Goal: Obtain resource: Obtain resource

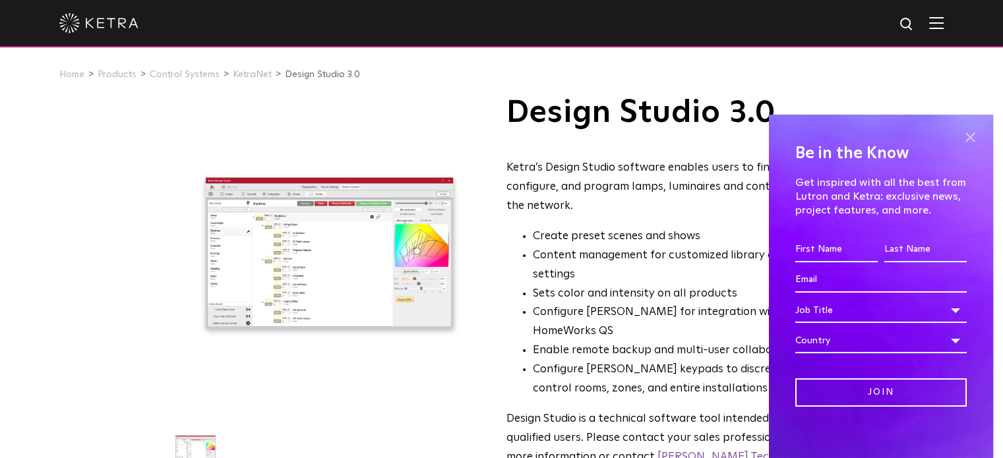
click at [960, 134] on span at bounding box center [970, 138] width 20 height 20
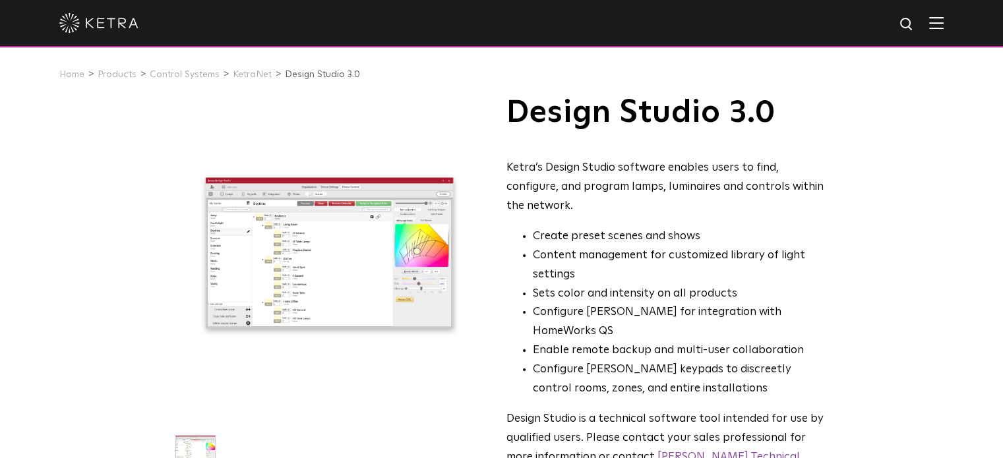
click at [311, 78] on link "Design Studio 3.0" at bounding box center [322, 74] width 75 height 9
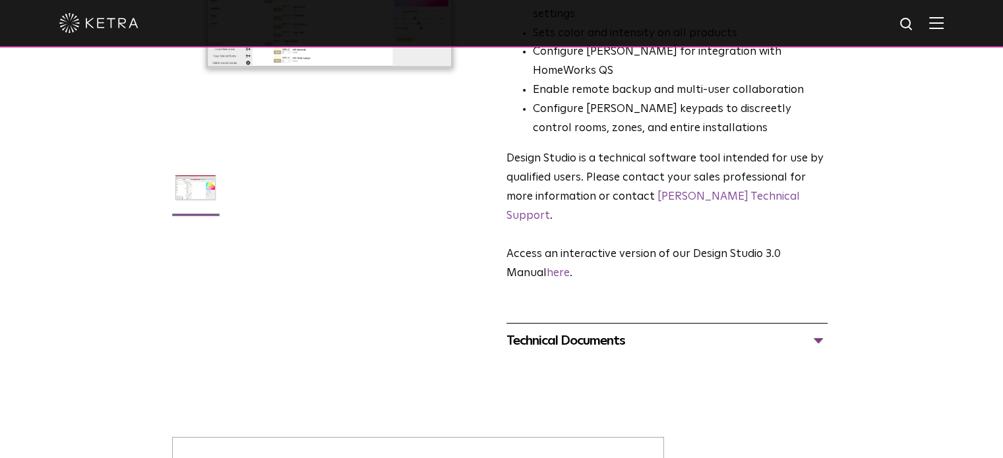
scroll to position [261, 0]
click at [818, 330] on div "Technical Documents" at bounding box center [666, 340] width 321 height 21
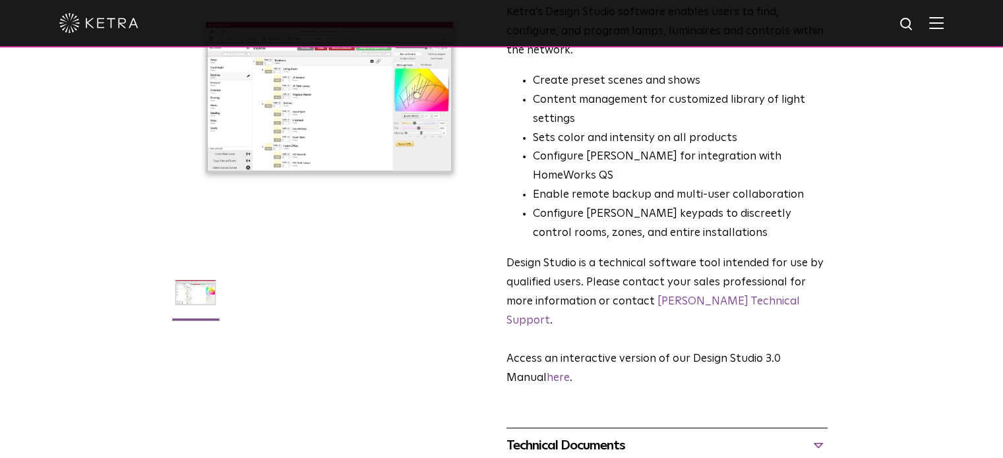
scroll to position [0, 0]
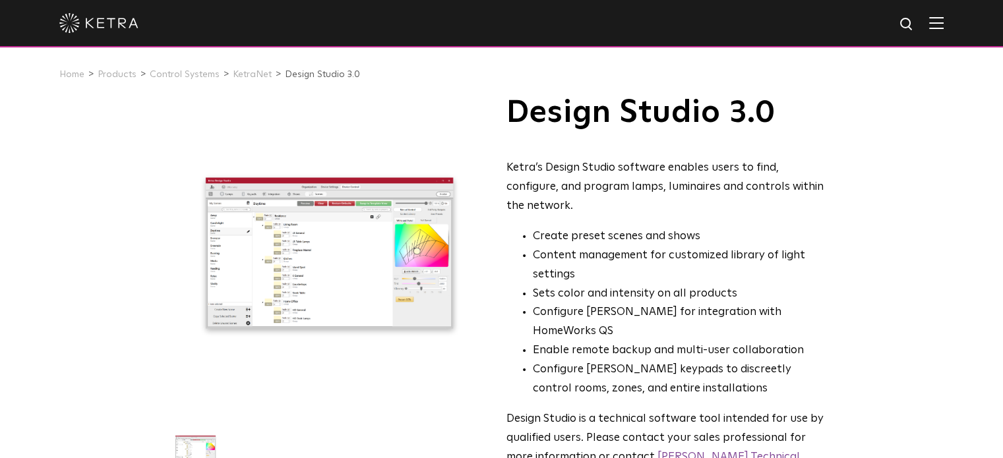
click at [351, 126] on div at bounding box center [329, 253] width 315 height 315
click at [944, 28] on img at bounding box center [936, 22] width 15 height 13
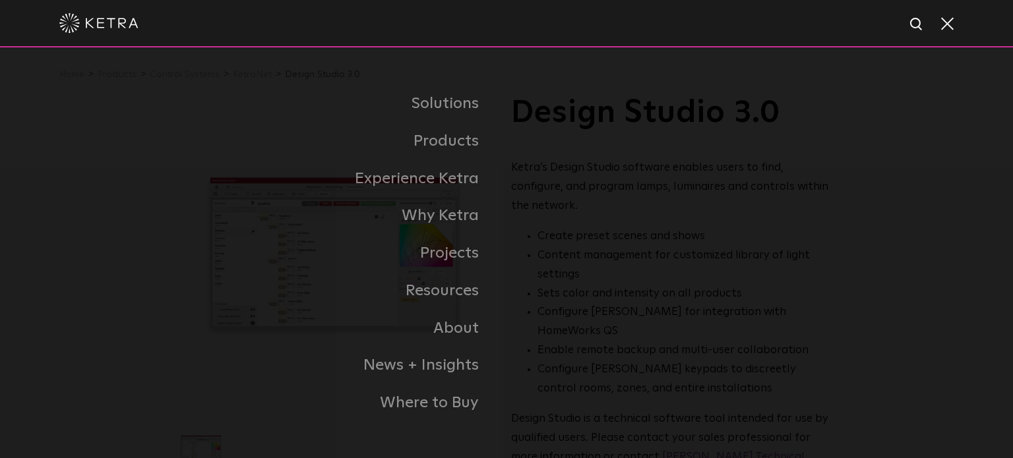
click at [952, 28] on span at bounding box center [946, 22] width 15 height 13
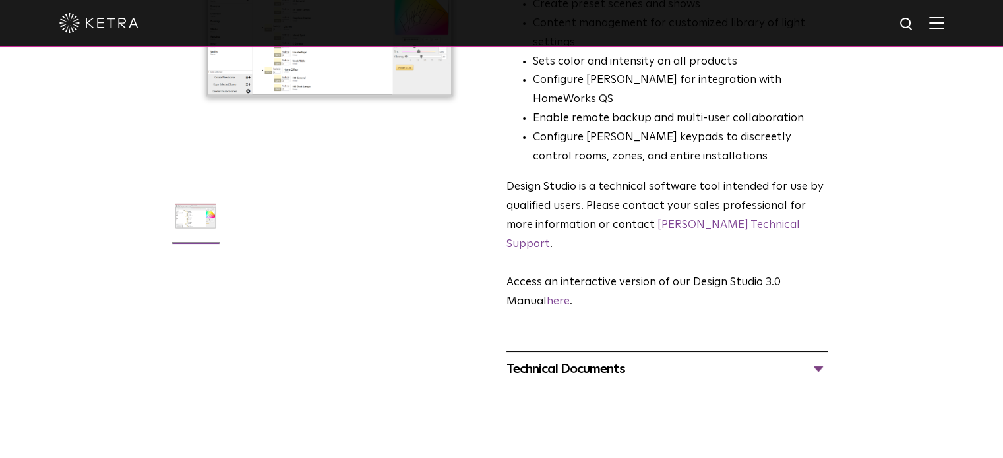
scroll to position [245, 0]
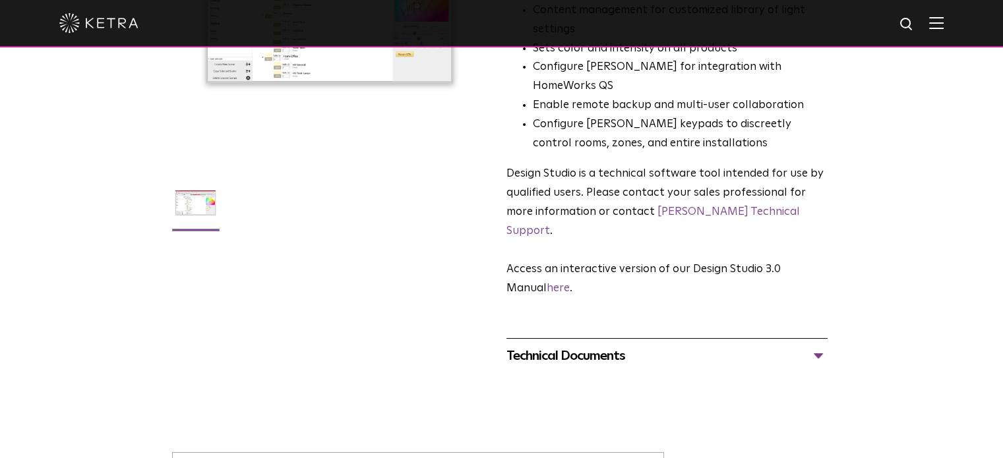
click at [196, 200] on img at bounding box center [195, 207] width 51 height 61
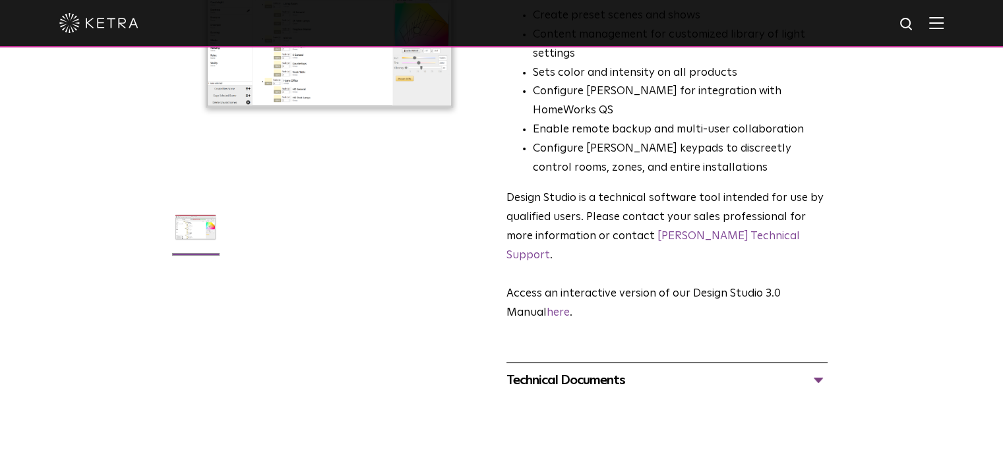
scroll to position [0, 0]
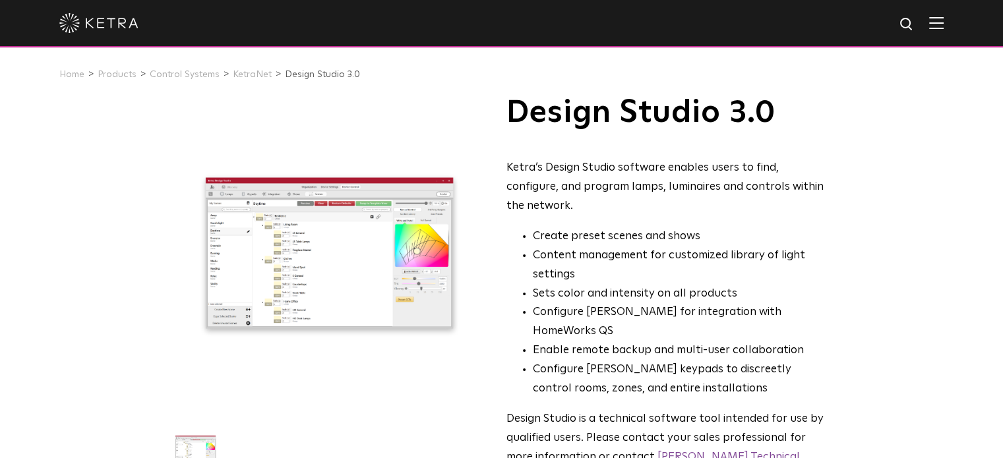
click at [555, 187] on div "Ketra’s Design Studio software enables users to find, configure, and program la…" at bounding box center [666, 187] width 321 height 57
click at [451, 151] on div at bounding box center [329, 253] width 315 height 315
click at [663, 121] on h1 "Design Studio 3.0" at bounding box center [666, 112] width 321 height 33
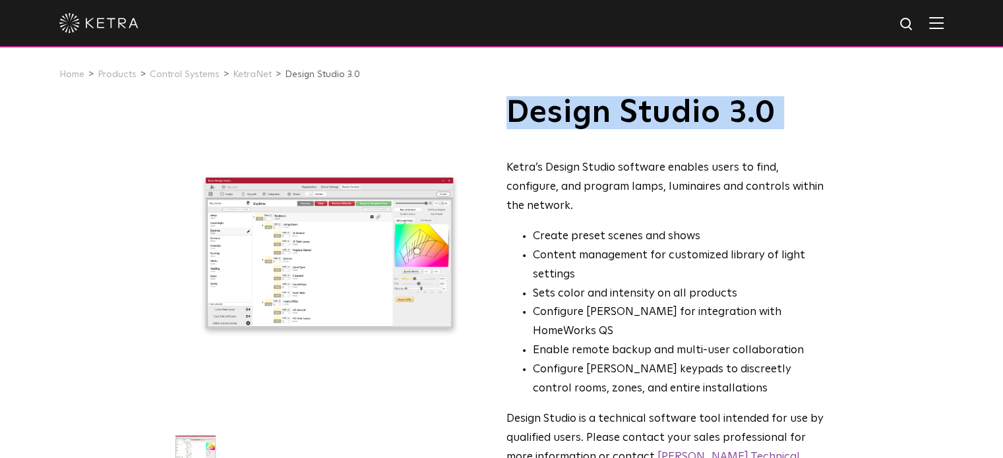
click at [663, 121] on h1 "Design Studio 3.0" at bounding box center [666, 112] width 321 height 33
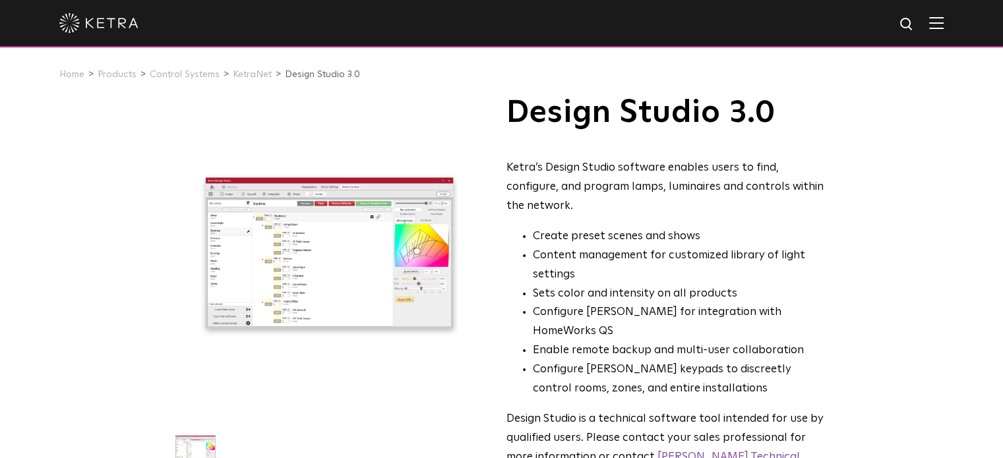
click at [663, 121] on h1 "Design Studio 3.0" at bounding box center [666, 112] width 321 height 33
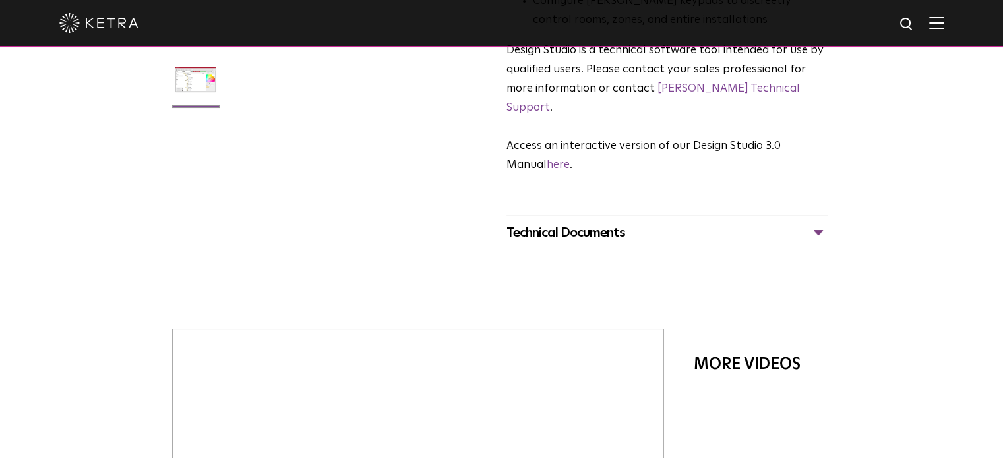
scroll to position [369, 0]
click at [820, 222] on div "Technical Documents" at bounding box center [666, 232] width 321 height 21
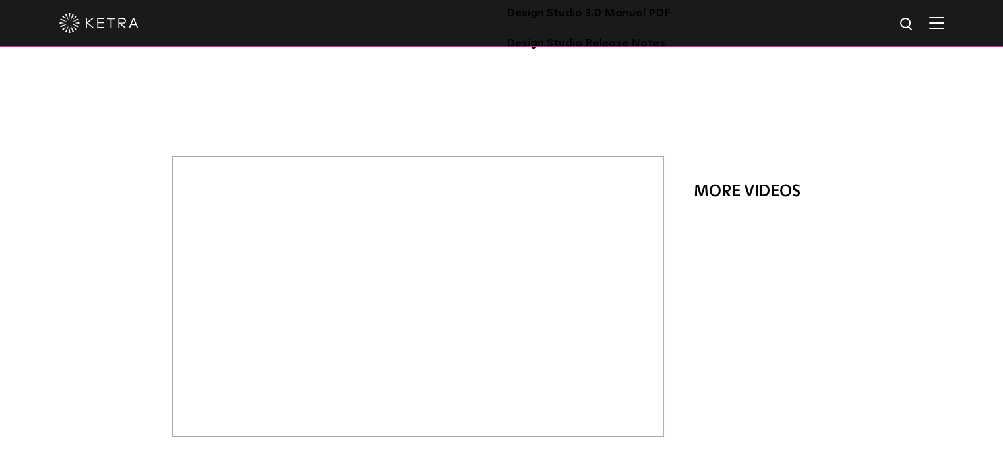
scroll to position [627, 0]
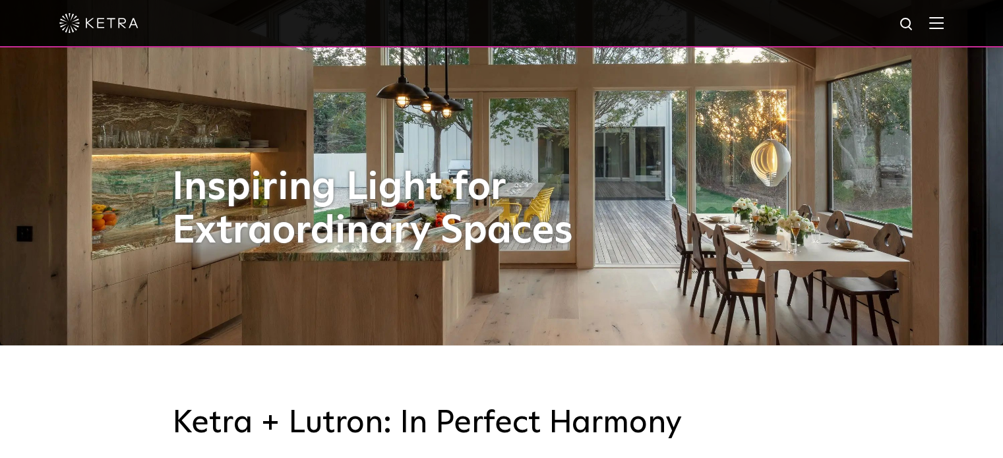
scroll to position [113, 0]
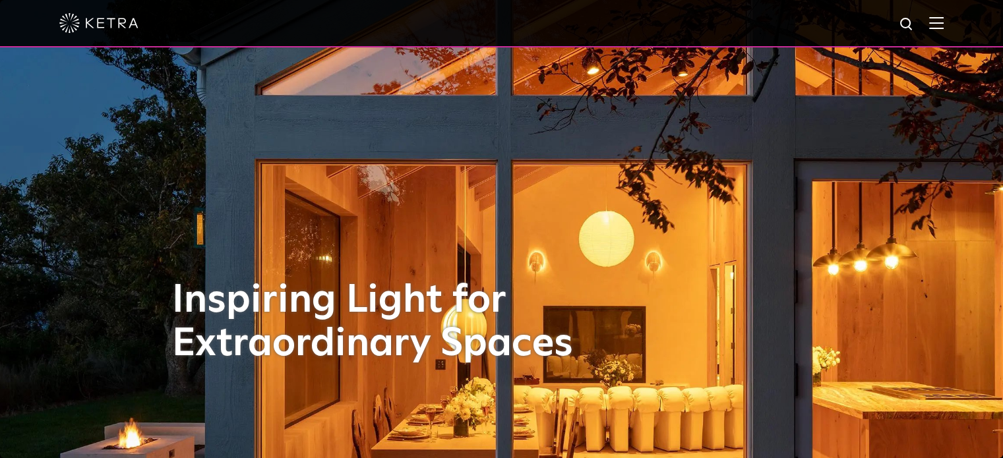
click at [942, 24] on img at bounding box center [936, 22] width 15 height 13
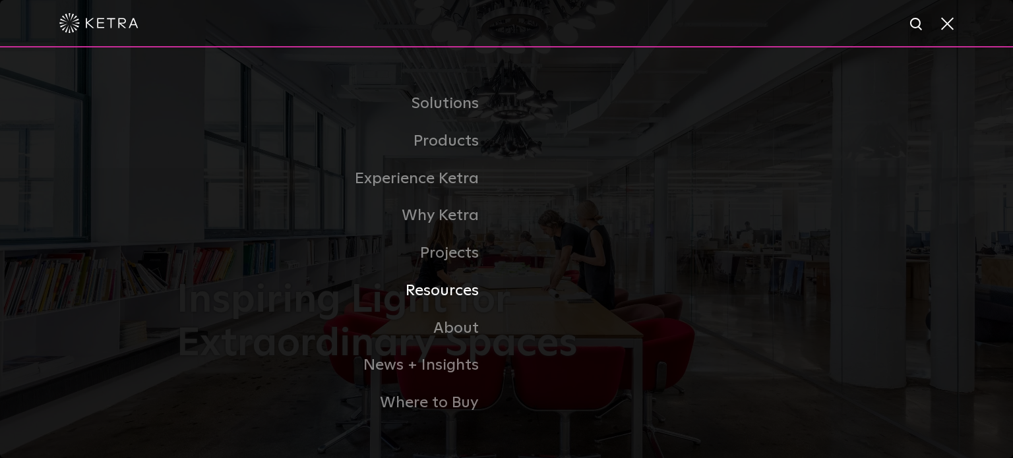
click at [458, 293] on link "Resources" at bounding box center [342, 291] width 330 height 38
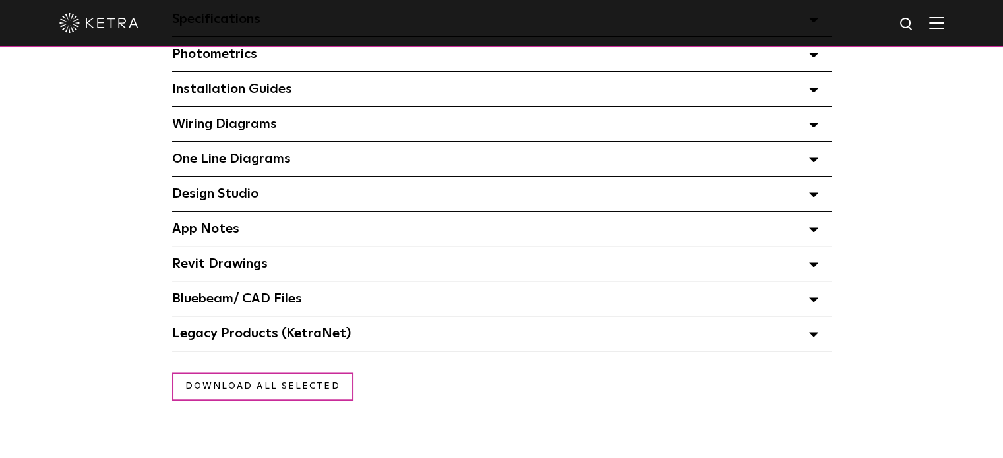
scroll to position [1044, 0]
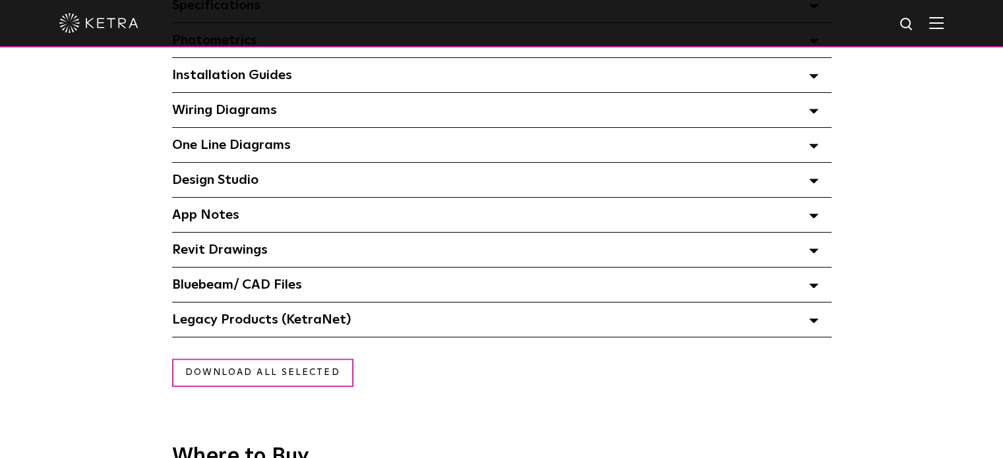
click at [814, 183] on icon at bounding box center [813, 181] width 9 height 5
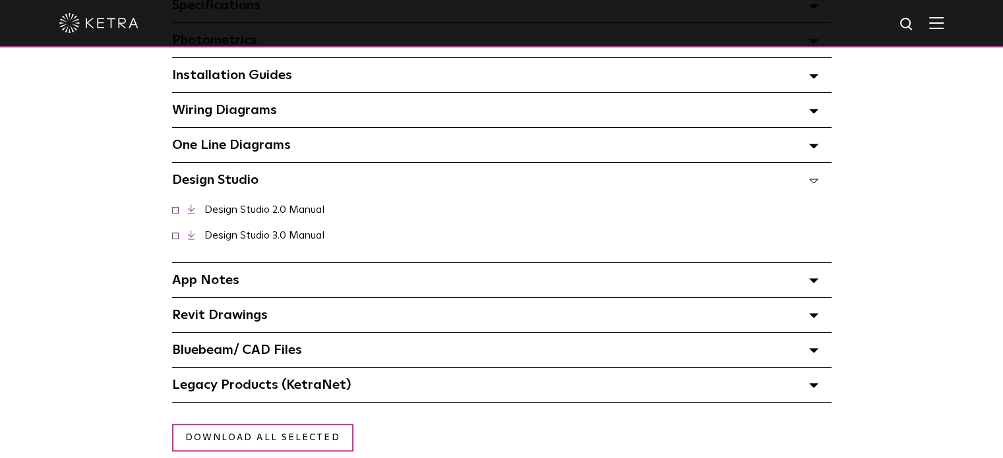
click at [814, 183] on polygon at bounding box center [814, 181] width 8 height 4
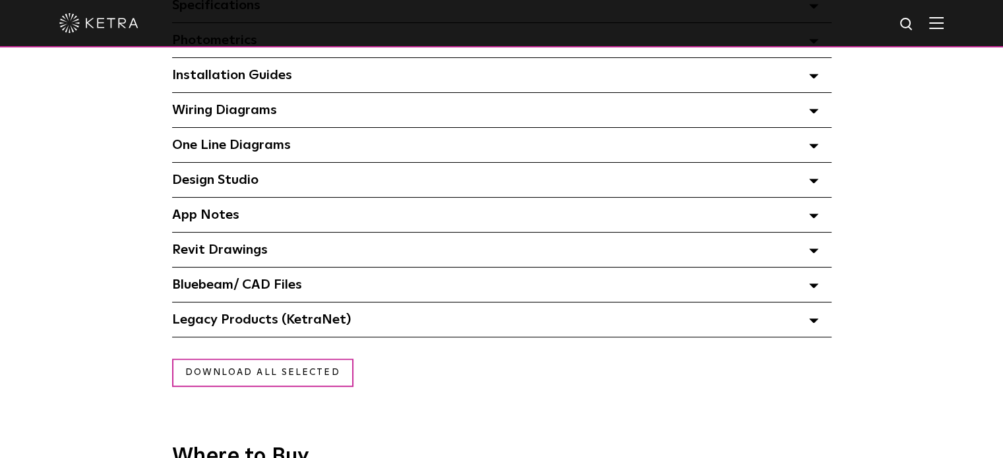
click at [813, 322] on icon at bounding box center [813, 321] width 9 height 5
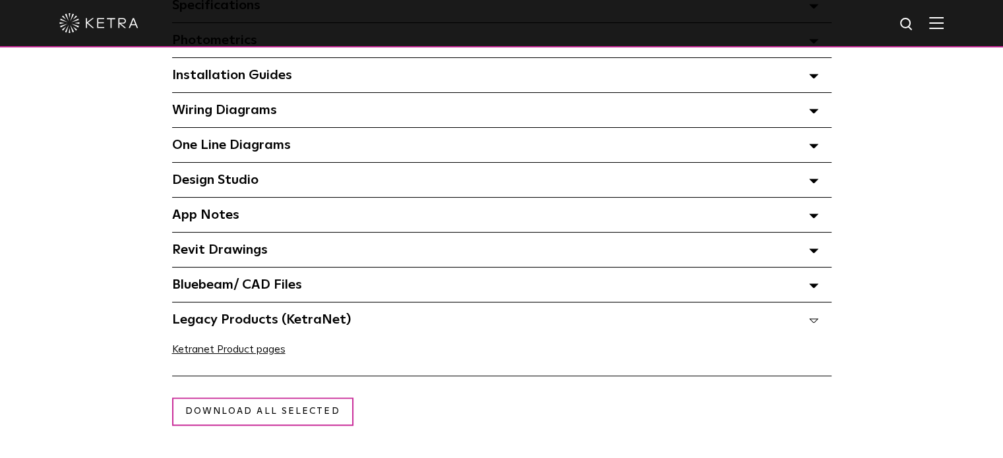
drag, startPoint x: 813, startPoint y: 322, endPoint x: 861, endPoint y: 338, distance: 50.9
click at [861, 338] on div "Technical Documents Specifications Select checkboxes to use the bulk download o…" at bounding box center [501, 158] width 903 height 437
click at [813, 323] on icon at bounding box center [813, 321] width 9 height 5
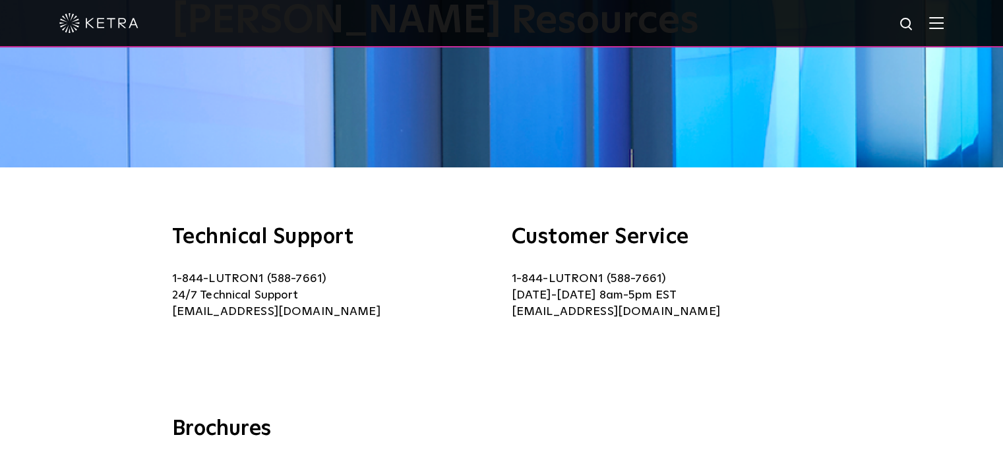
scroll to position [0, 0]
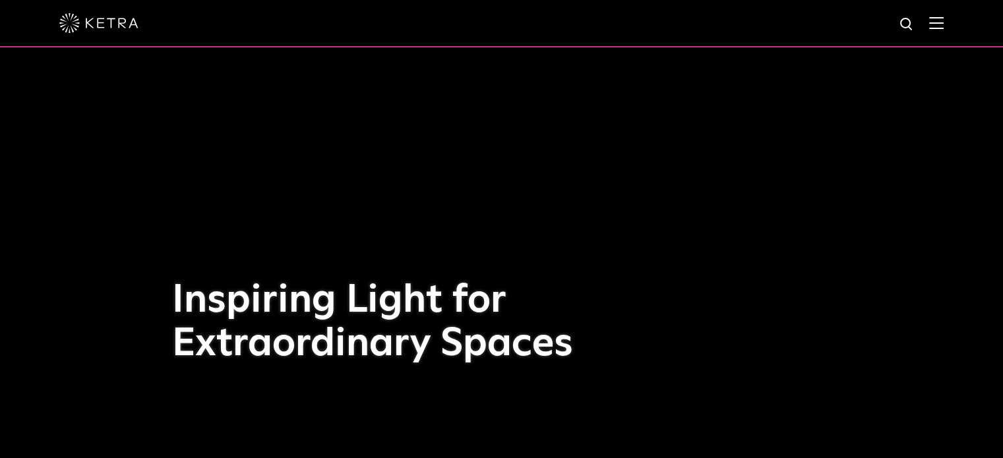
click at [915, 23] on img at bounding box center [907, 24] width 16 height 16
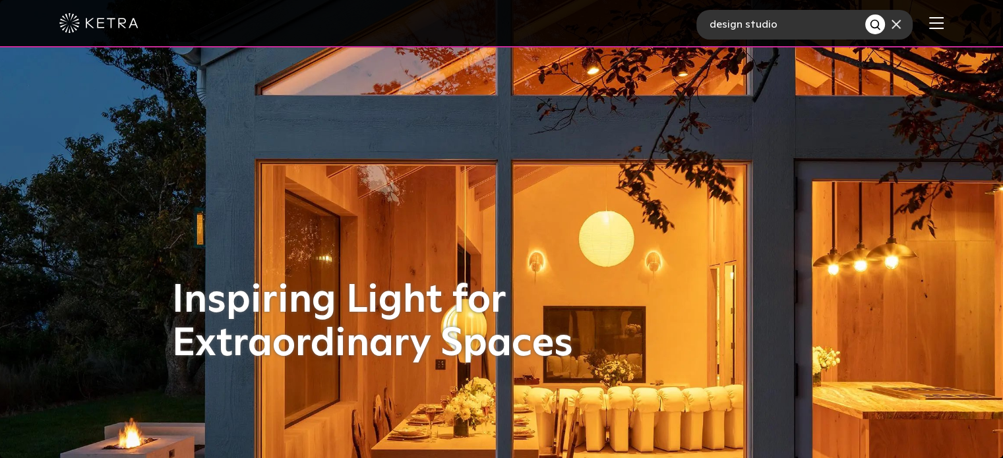
type input "design studio"
click at [882, 18] on img "Search" at bounding box center [876, 25] width 14 height 14
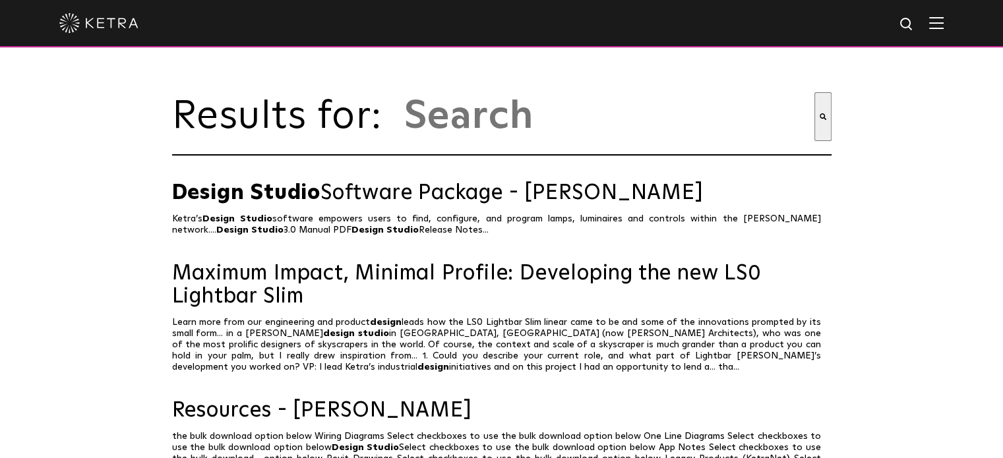
type input "design studio"
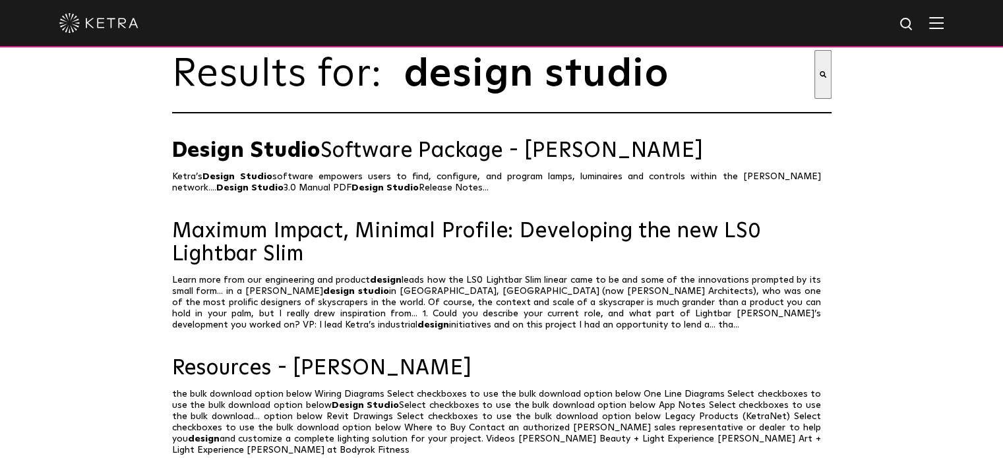
scroll to position [39, 0]
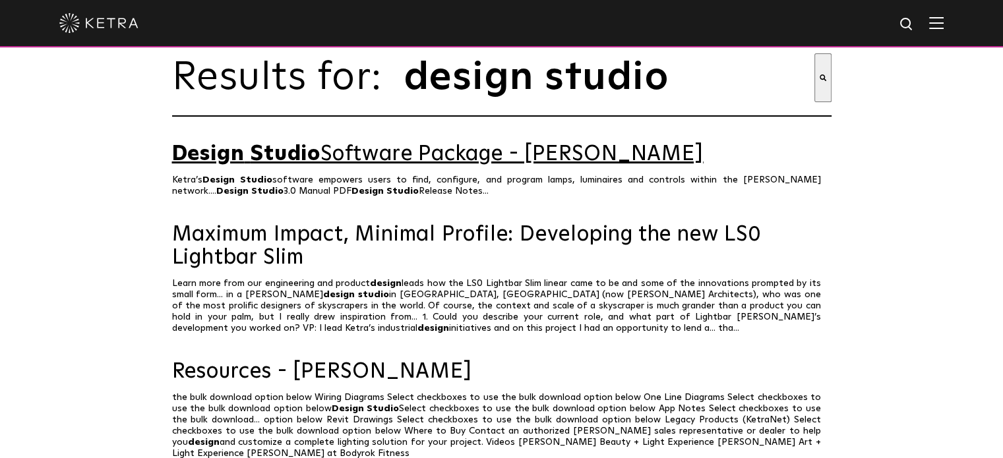
click at [374, 163] on link "Design Studio Software Package - Ketra" at bounding box center [501, 154] width 659 height 23
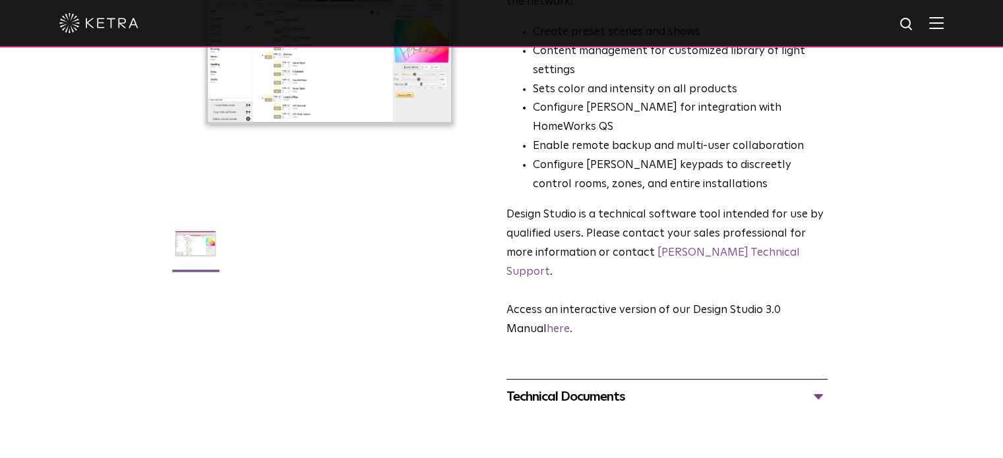
scroll to position [206, 0]
click at [592, 385] on div "Technical Documents" at bounding box center [666, 395] width 321 height 21
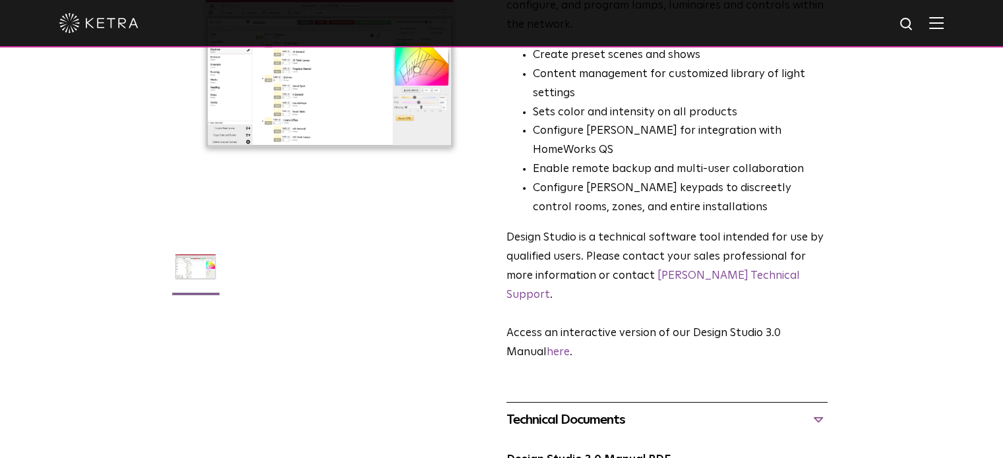
scroll to position [0, 0]
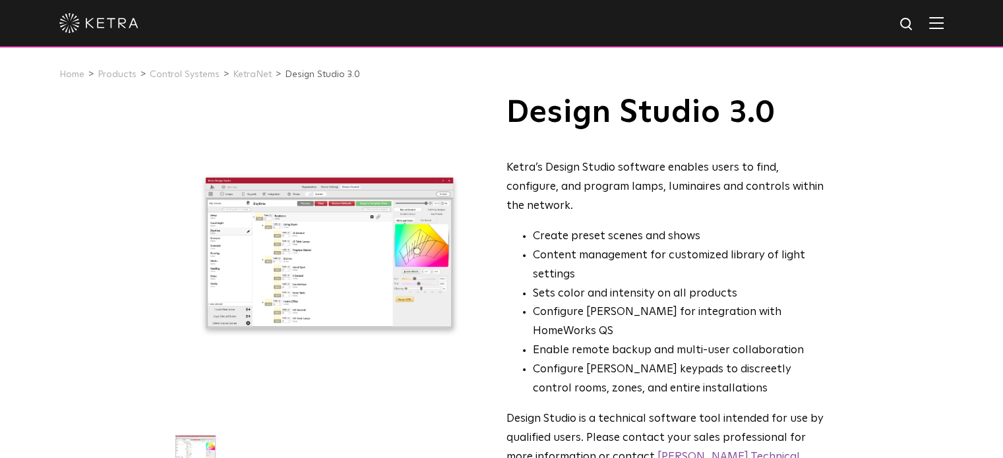
click at [301, 79] on link "Design Studio 3.0" at bounding box center [322, 74] width 75 height 9
click at [266, 77] on li "KetraNet" at bounding box center [257, 74] width 49 height 19
click at [291, 78] on link "Design Studio 3.0" at bounding box center [322, 74] width 75 height 9
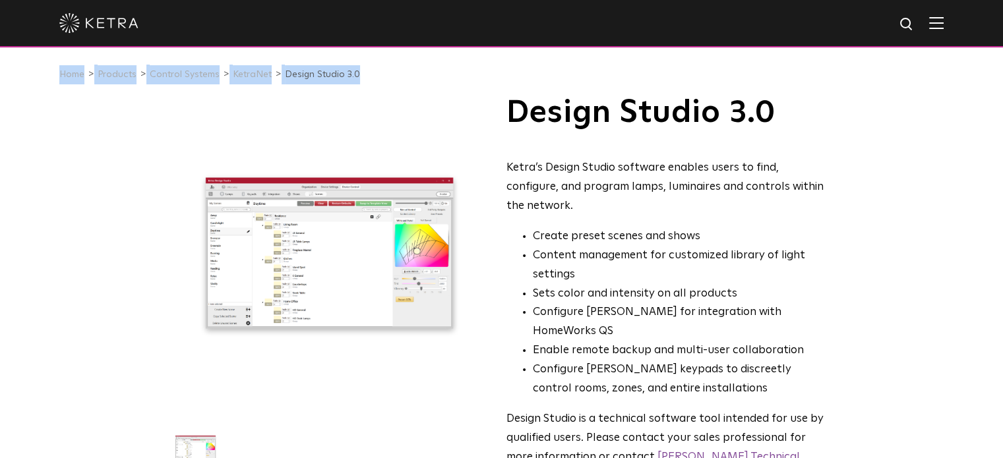
click at [291, 78] on link "Design Studio 3.0" at bounding box center [322, 74] width 75 height 9
click at [404, 92] on div "Home Products Control Systems KetraNet Design Studio 3.0" at bounding box center [501, 75] width 1003 height 44
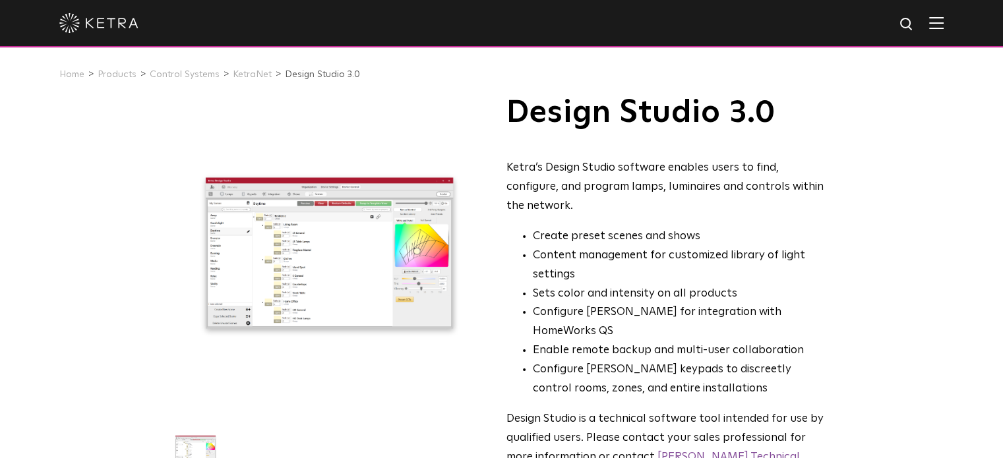
click at [704, 179] on div "Ketra’s Design Studio software enables users to find, configure, and program la…" at bounding box center [666, 187] width 321 height 57
click at [667, 115] on h1 "Design Studio 3.0" at bounding box center [666, 112] width 321 height 33
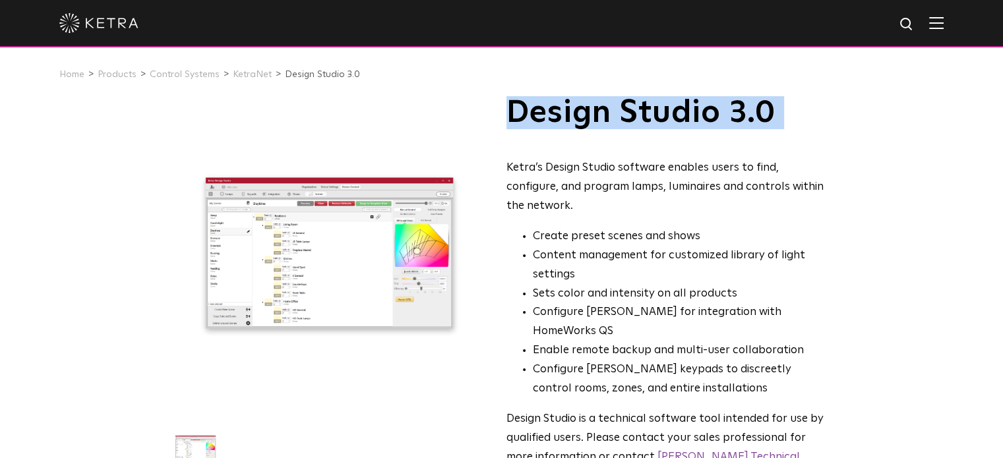
click at [667, 115] on h1 "Design Studio 3.0" at bounding box center [666, 112] width 321 height 33
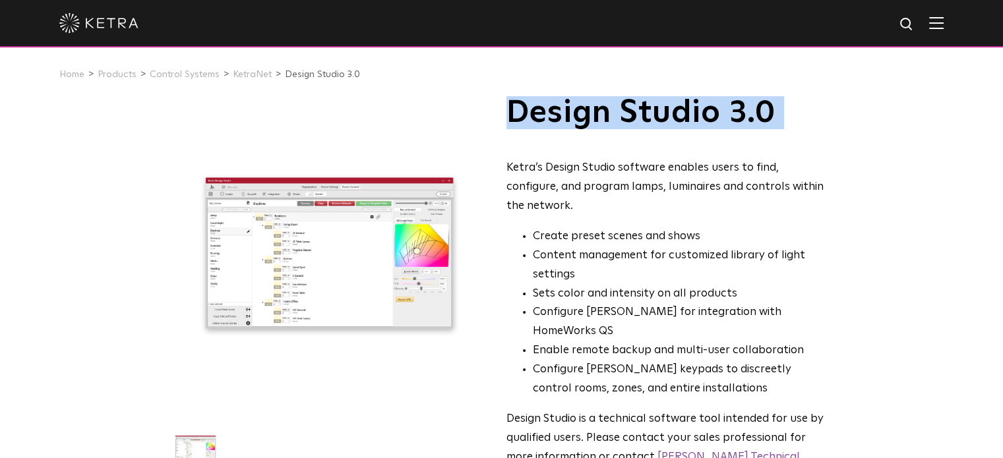
click at [667, 115] on h1 "Design Studio 3.0" at bounding box center [666, 112] width 321 height 33
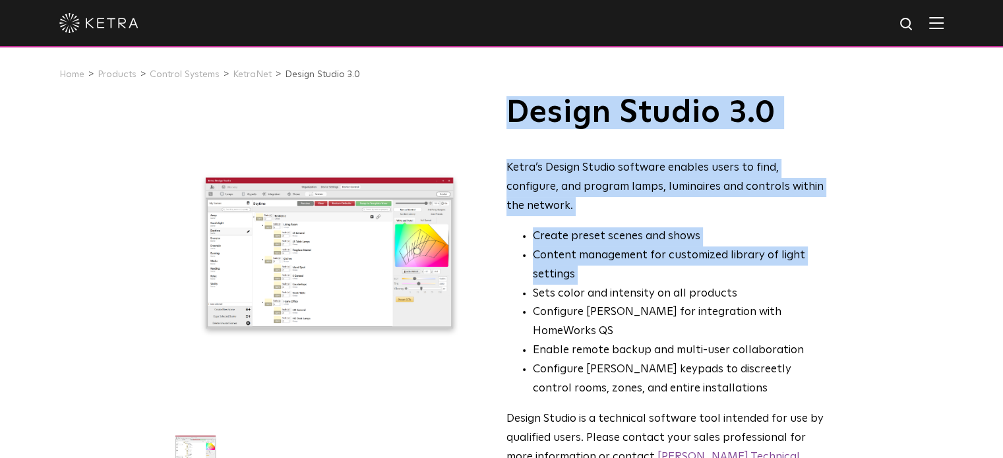
drag, startPoint x: 667, startPoint y: 115, endPoint x: 741, endPoint y: 266, distance: 167.8
click at [741, 266] on div "Design Studio 3.0 Ketra’s Design Studio software enables users to find, configu…" at bounding box center [666, 320] width 321 height 448
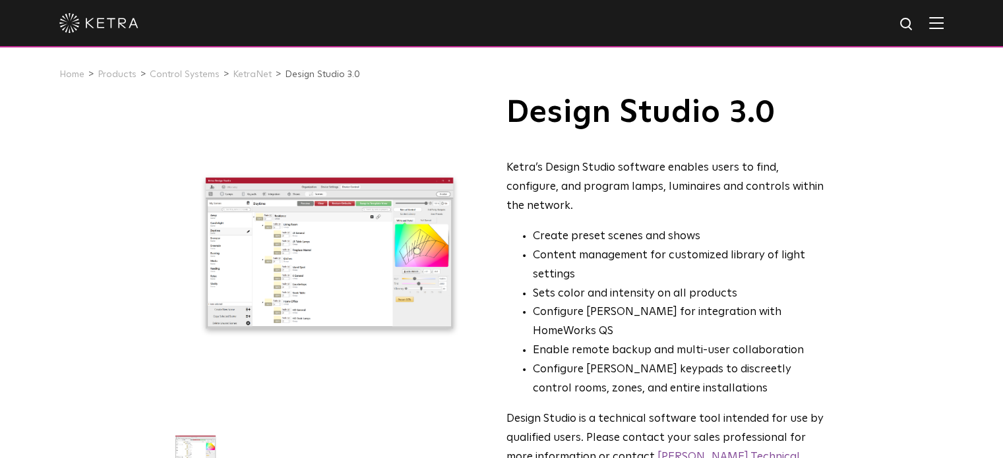
click at [656, 410] on p "Design Studio is a technical software tool intended for use by qualified users.…" at bounding box center [666, 448] width 321 height 76
click at [659, 410] on p "Design Studio is a technical software tool intended for use by qualified users.…" at bounding box center [666, 448] width 321 height 76
click at [669, 410] on p "Design Studio is a technical software tool intended for use by qualified users.…" at bounding box center [666, 448] width 321 height 76
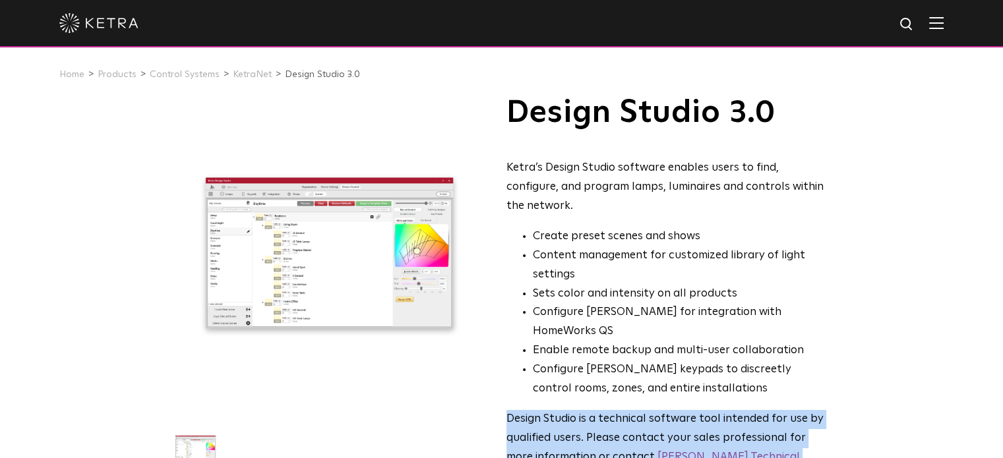
click at [669, 410] on p "Design Studio is a technical software tool intended for use by qualified users.…" at bounding box center [666, 448] width 321 height 76
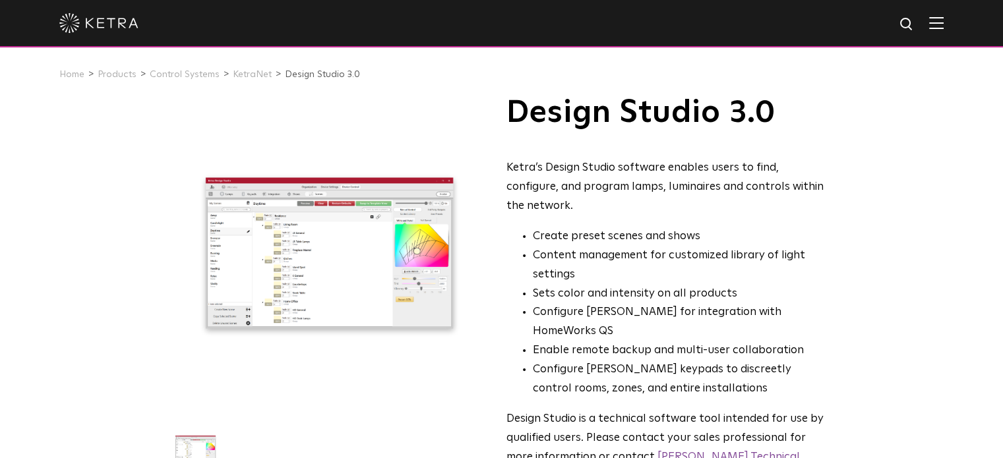
click at [669, 410] on p "Design Studio is a technical software tool intended for use by qualified users.…" at bounding box center [666, 448] width 321 height 76
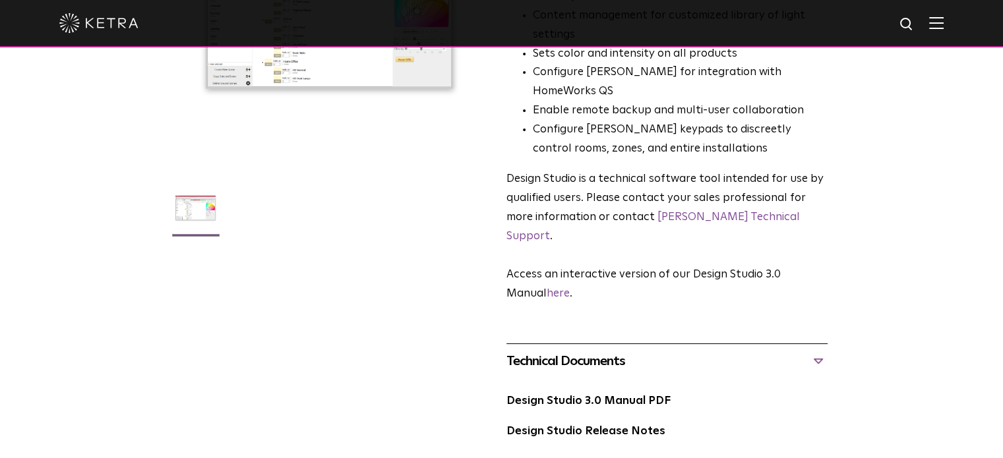
scroll to position [242, 0]
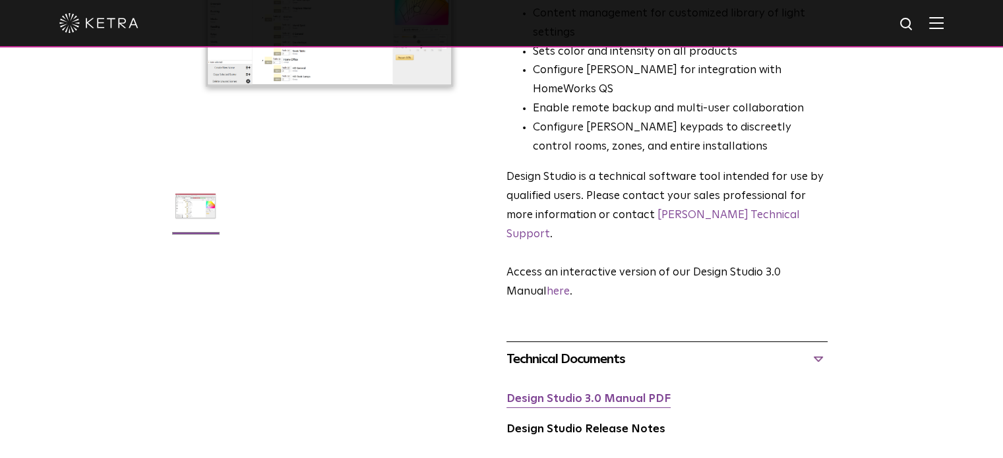
click at [563, 394] on link "Design Studio 3.0 Manual PDF" at bounding box center [588, 399] width 164 height 11
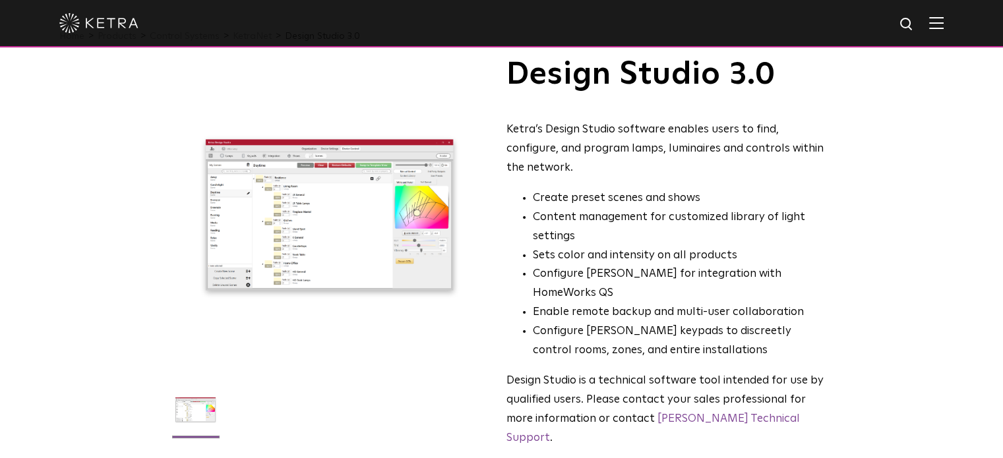
scroll to position [34, 0]
